Goal: Task Accomplishment & Management: Manage account settings

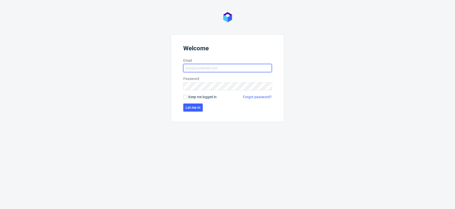
click at [210, 65] on input "Email" at bounding box center [227, 68] width 88 height 8
type input "adam.fabirkiewicz@packhelp.com"
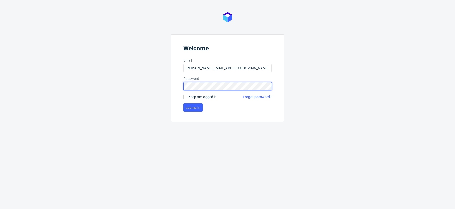
click button "Let me in" at bounding box center [192, 107] width 19 height 8
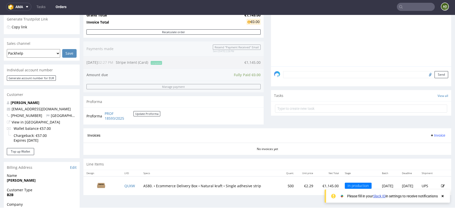
scroll to position [227, 0]
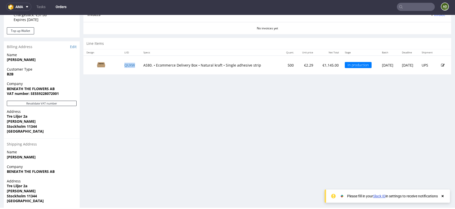
click at [137, 63] on td "QUXW" at bounding box center [130, 65] width 19 height 19
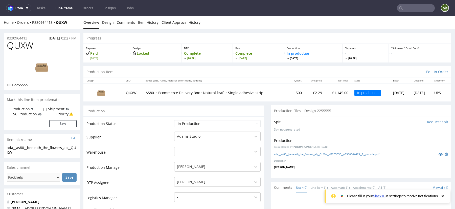
click at [70, 22] on div "Home Orders R330964413 QUXW" at bounding box center [42, 22] width 76 height 5
drag, startPoint x: 36, startPoint y: 46, endPoint x: 9, endPoint y: 47, distance: 27.5
click at [8, 47] on h1 "QUXW" at bounding box center [42, 45] width 70 height 10
copy span "QUXW"
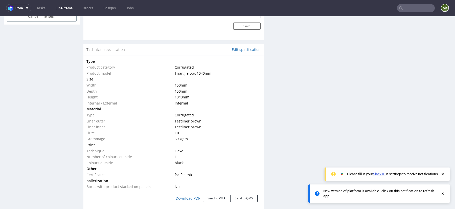
scroll to position [653, 0]
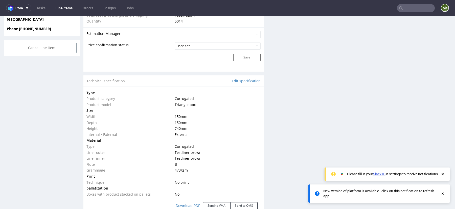
scroll to position [16, 0]
